Goal: Obtain resource: Download file/media

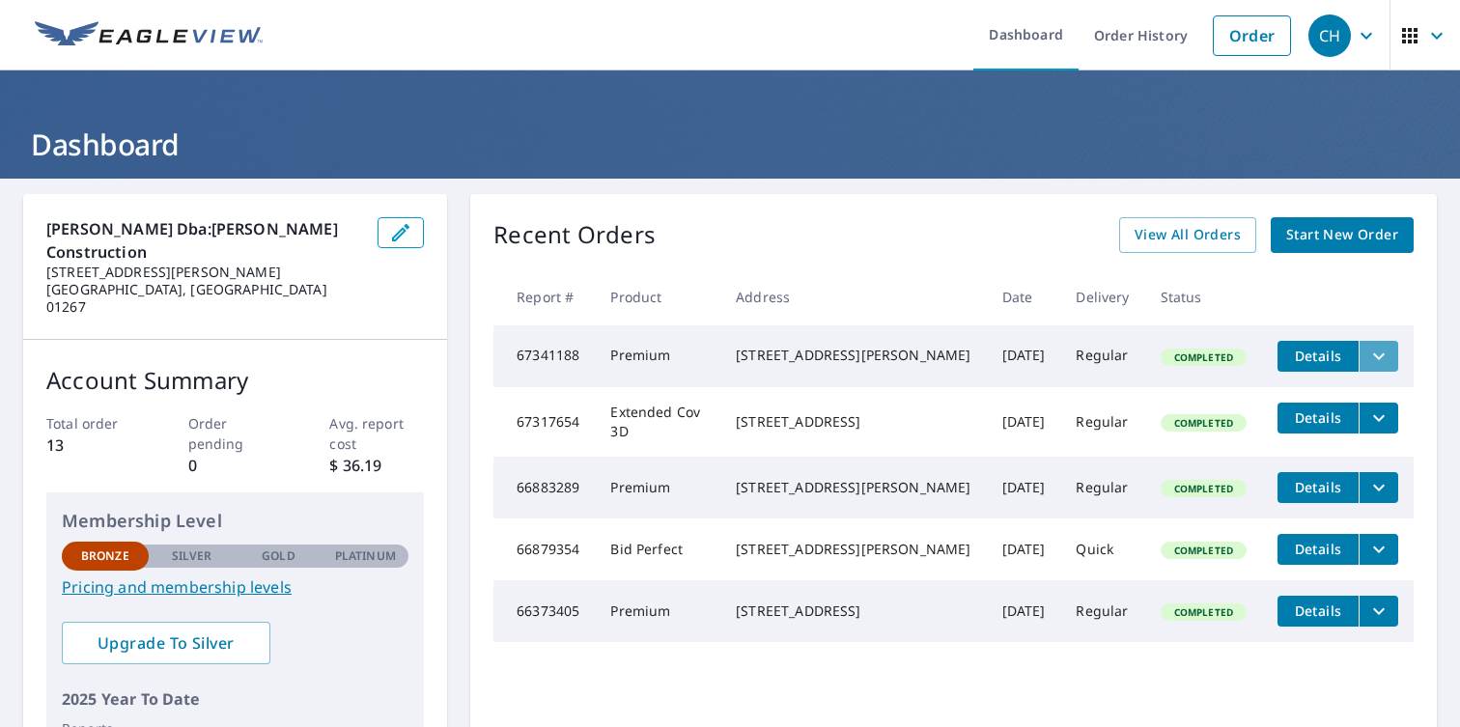
click at [1367, 358] on icon "filesDropdownBtn-67341188" at bounding box center [1378, 356] width 23 height 23
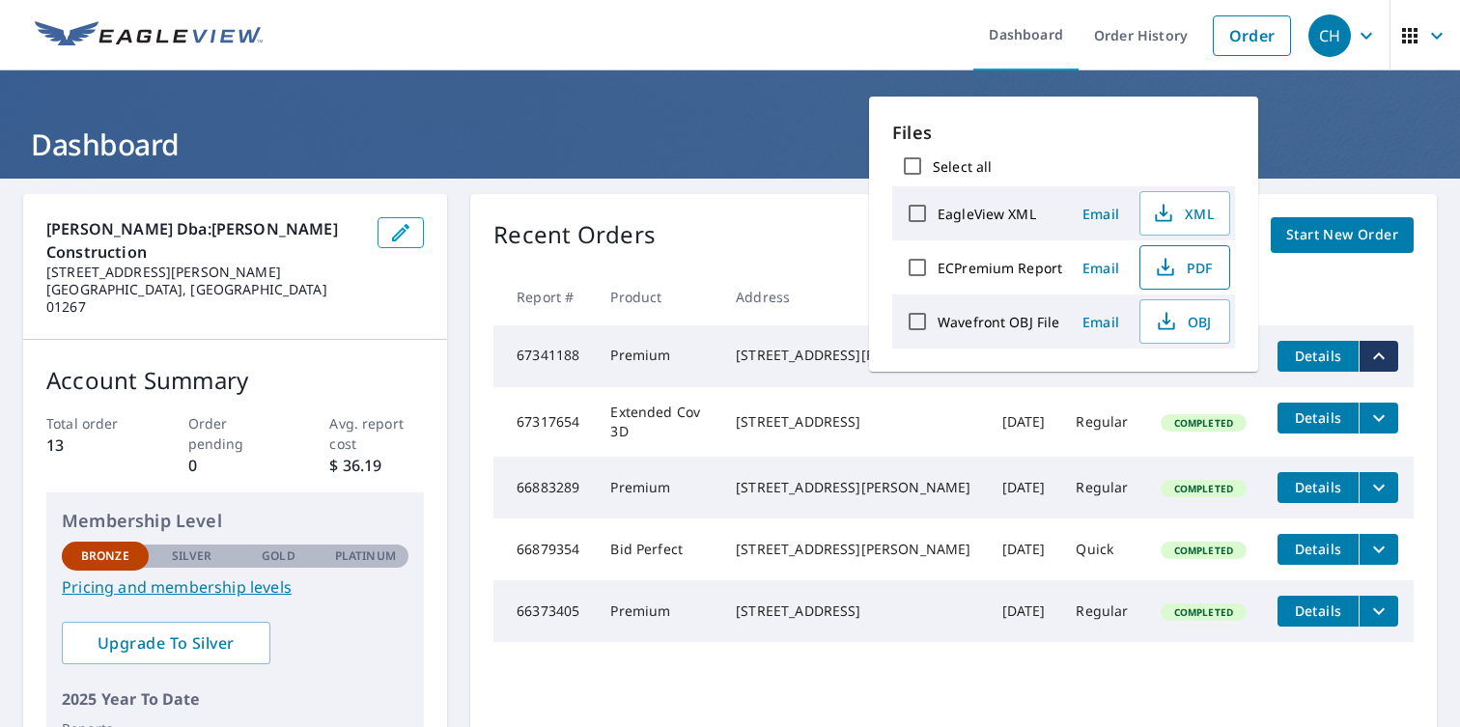
click at [1188, 266] on span "PDF" at bounding box center [1183, 267] width 62 height 23
click at [1188, 273] on span "PDF" at bounding box center [1183, 267] width 62 height 23
drag, startPoint x: 1168, startPoint y: 268, endPoint x: 994, endPoint y: -207, distance: 505.8
click at [994, 0] on html "CH CH Dashboard Order History Order CH Dashboard [PERSON_NAME] Dba:[PERSON_NAME…" at bounding box center [730, 363] width 1460 height 727
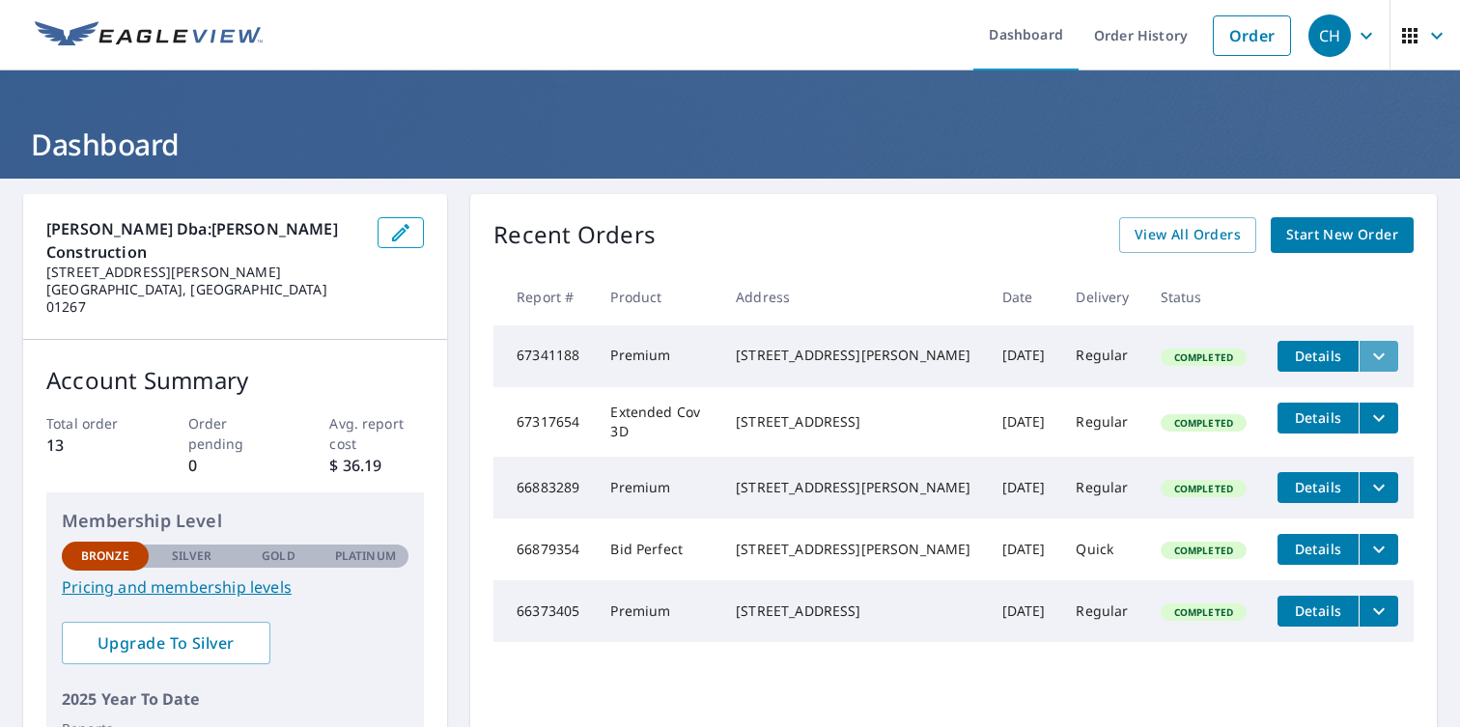
click at [1367, 359] on icon "filesDropdownBtn-67341188" at bounding box center [1378, 356] width 23 height 23
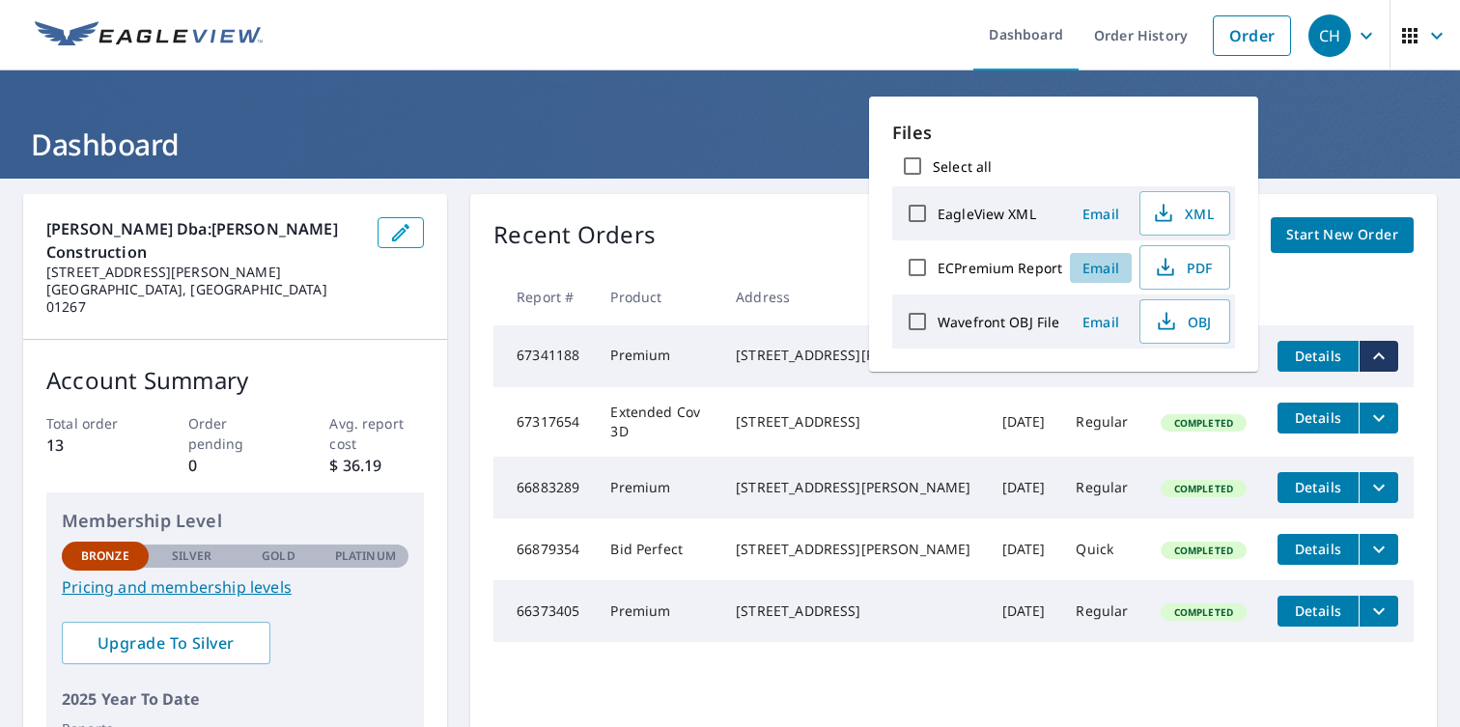
click at [1110, 267] on span "Email" at bounding box center [1100, 268] width 46 height 18
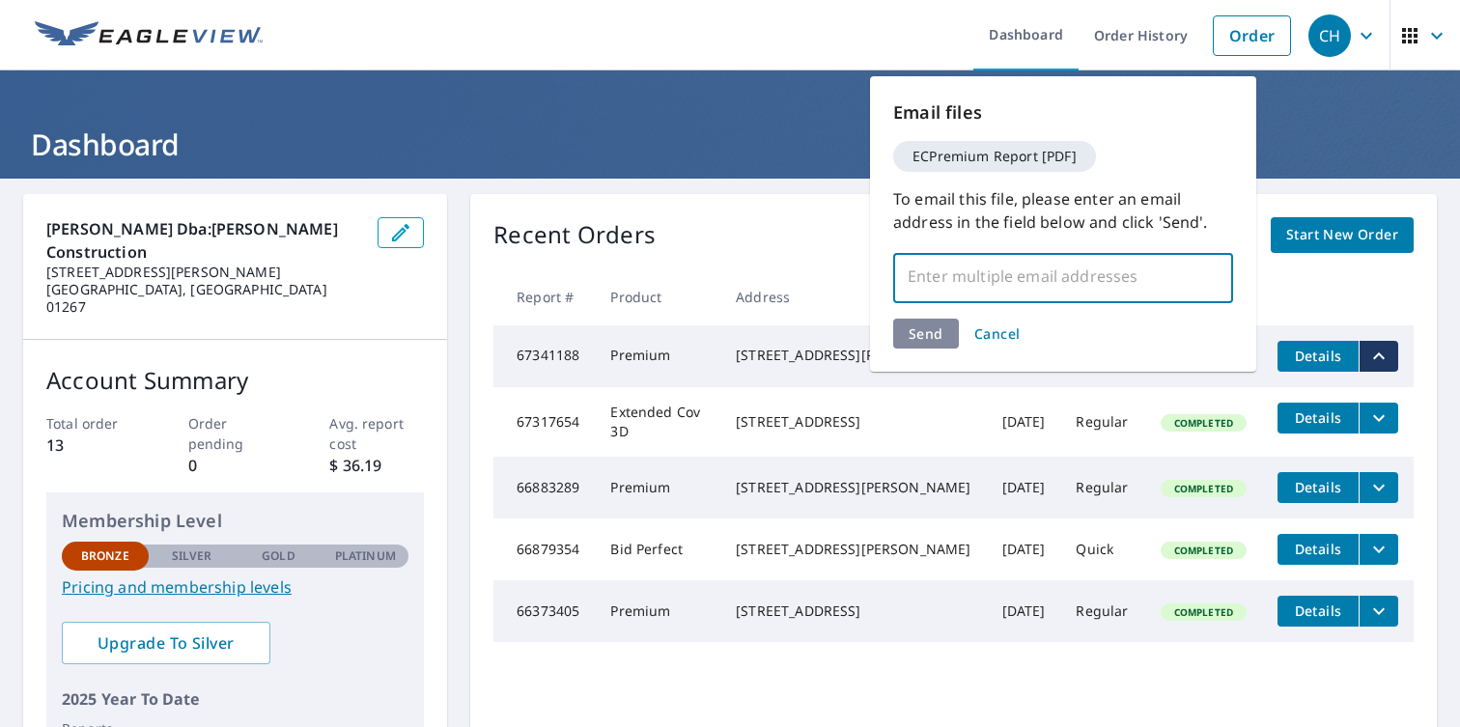
click at [935, 275] on input "text" at bounding box center [1048, 276] width 293 height 37
type input "[EMAIL_ADDRESS][DOMAIN_NAME]"
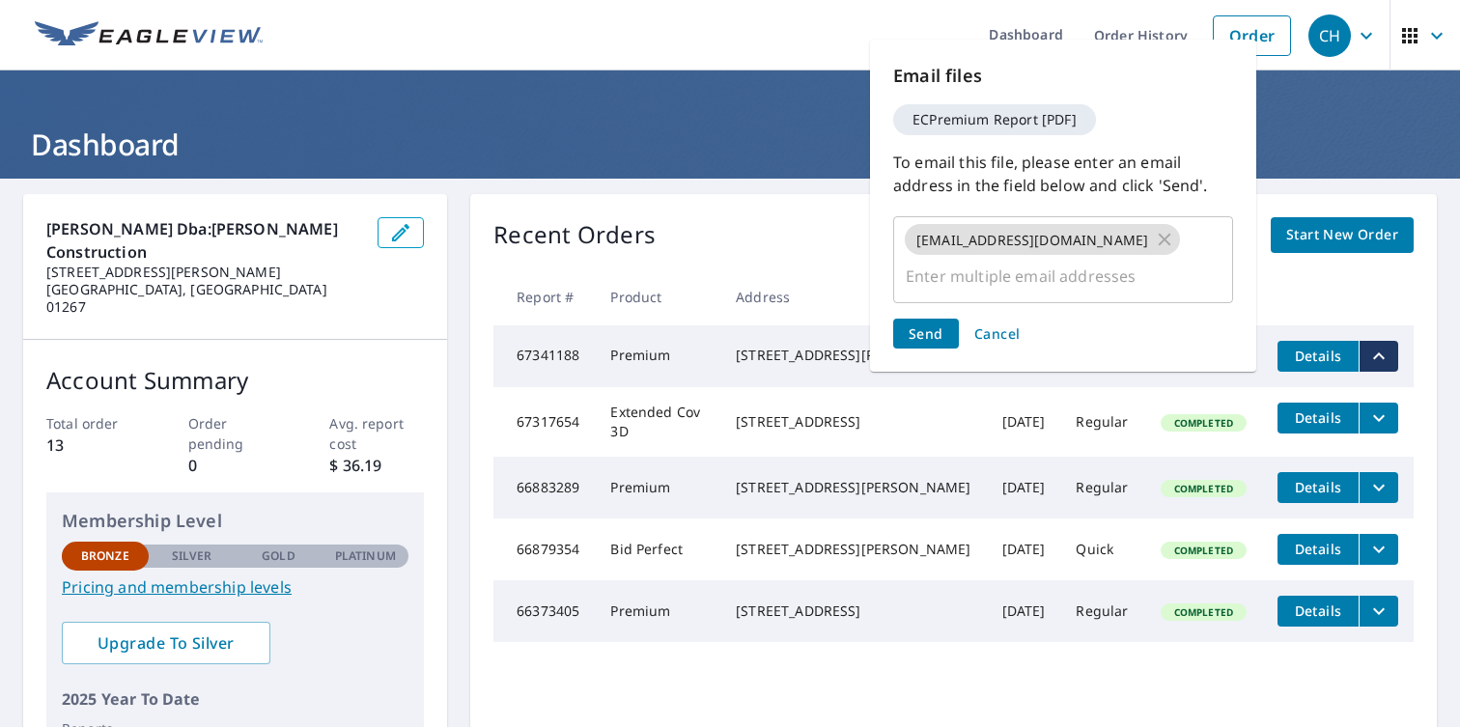
click at [917, 334] on div "Send Cancel" at bounding box center [1063, 334] width 340 height 30
click at [921, 333] on span "Send" at bounding box center [925, 333] width 35 height 18
